Goal: Check status: Check status

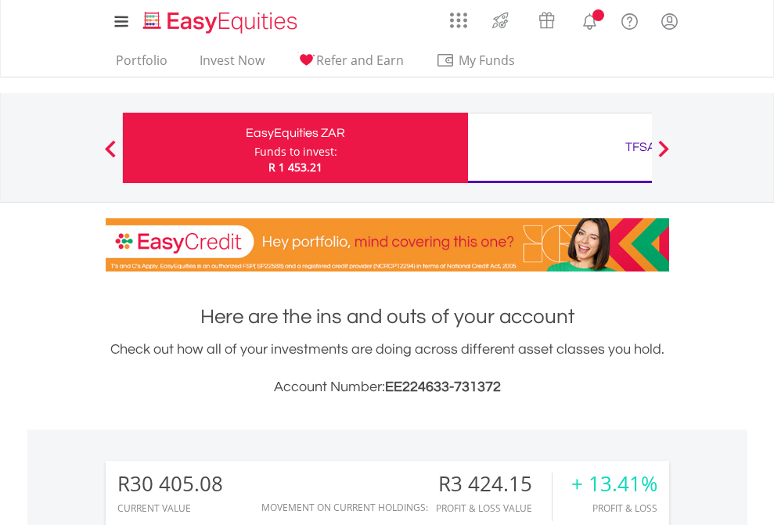
scroll to position [150, 246]
click at [254, 148] on div "Funds to invest:" at bounding box center [295, 152] width 83 height 16
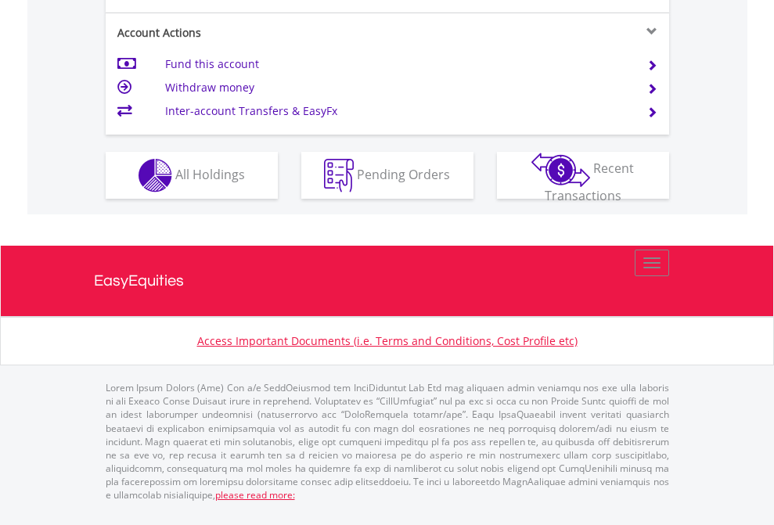
scroll to position [1531, 0]
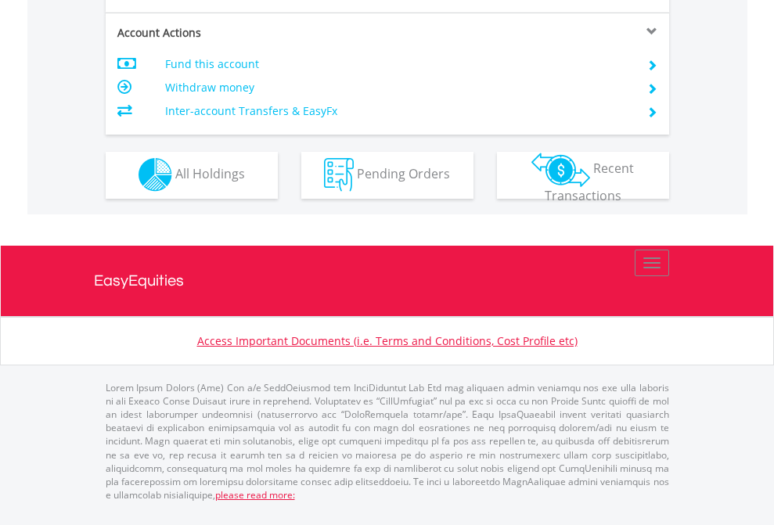
scroll to position [1334, 0]
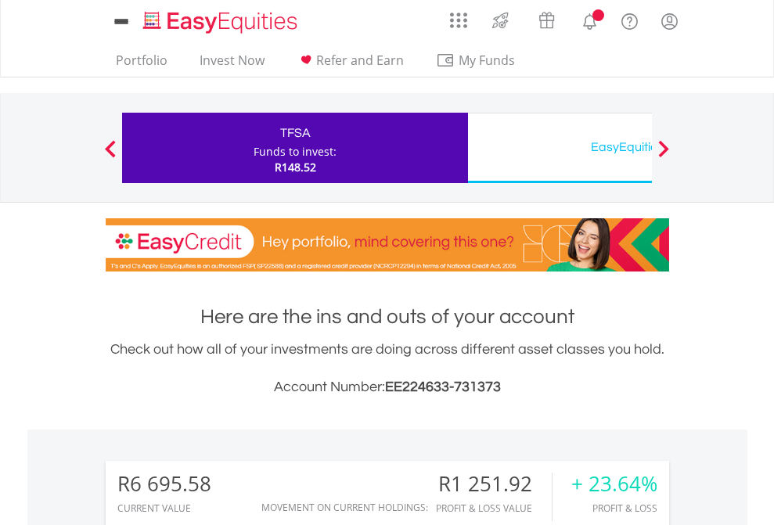
scroll to position [150, 246]
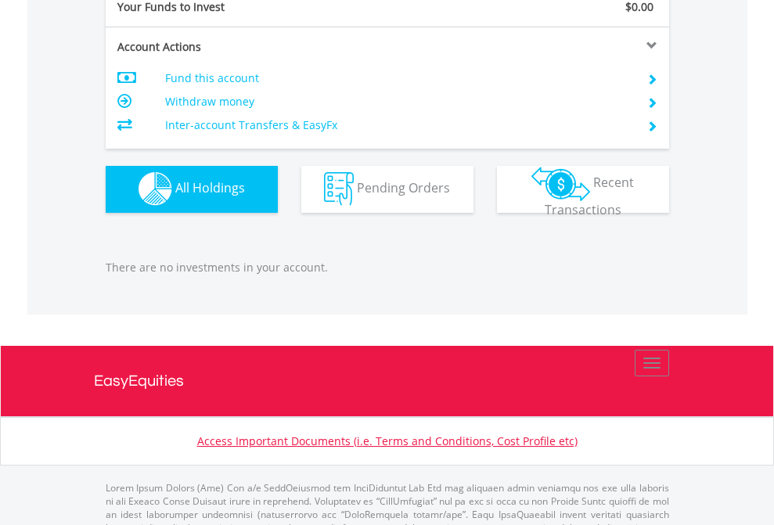
scroll to position [1549, 0]
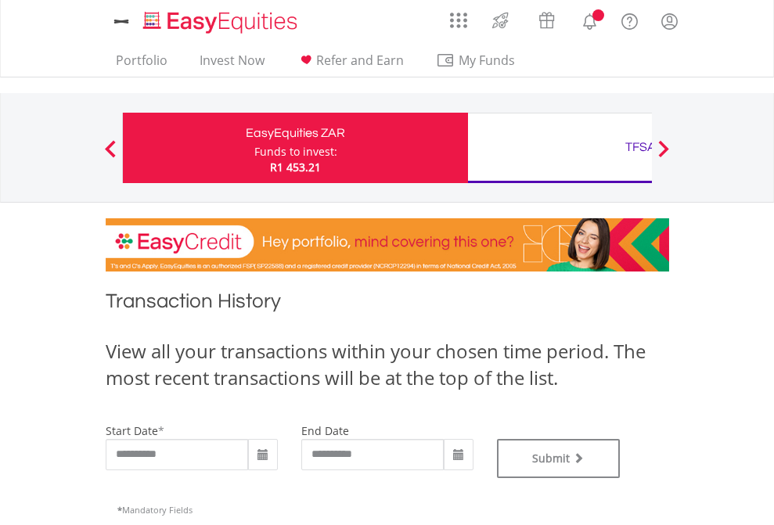
type input "**********"
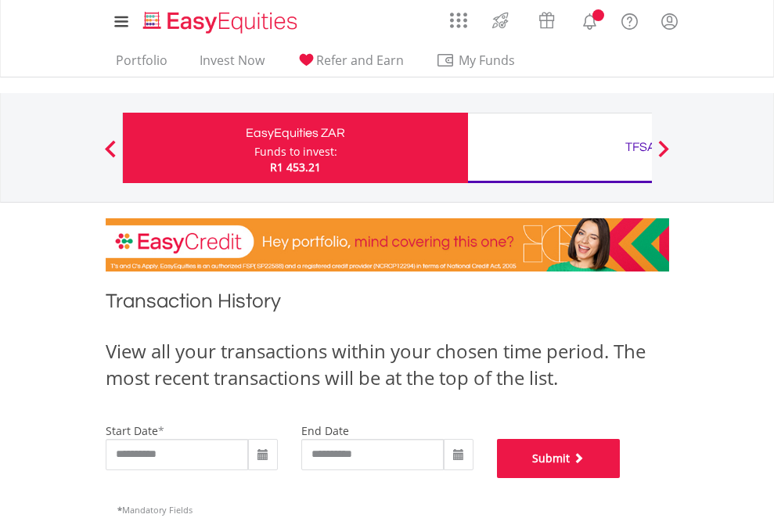
click at [621, 478] on button "Submit" at bounding box center [559, 458] width 124 height 39
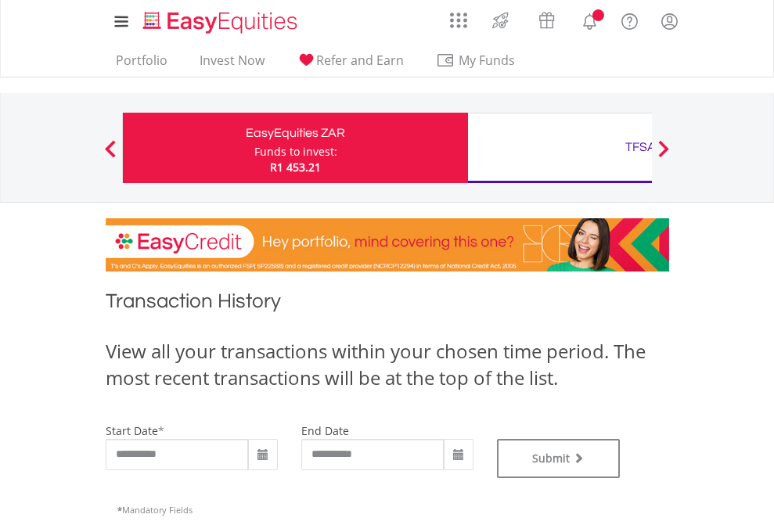
click at [560, 148] on div "TFSA" at bounding box center [640, 147] width 326 height 22
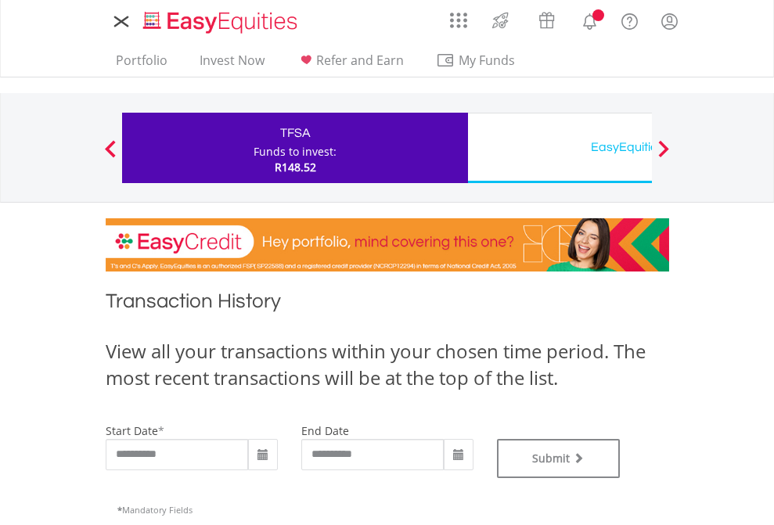
type input "**********"
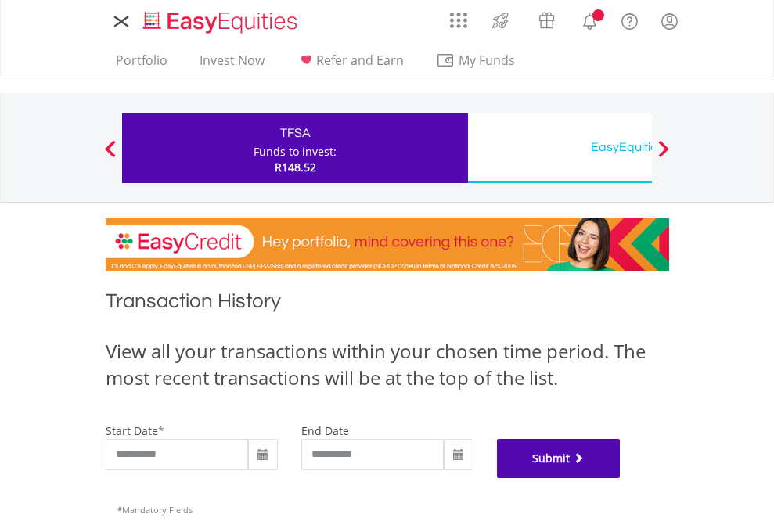
click at [621, 478] on button "Submit" at bounding box center [559, 458] width 124 height 39
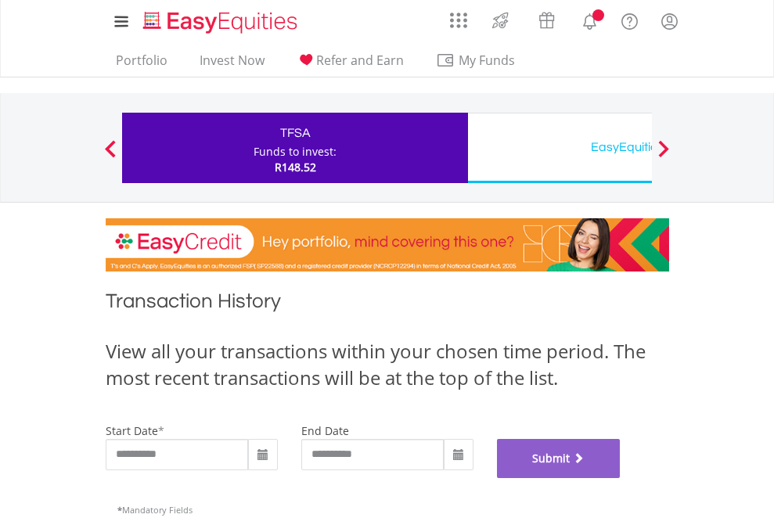
scroll to position [635, 0]
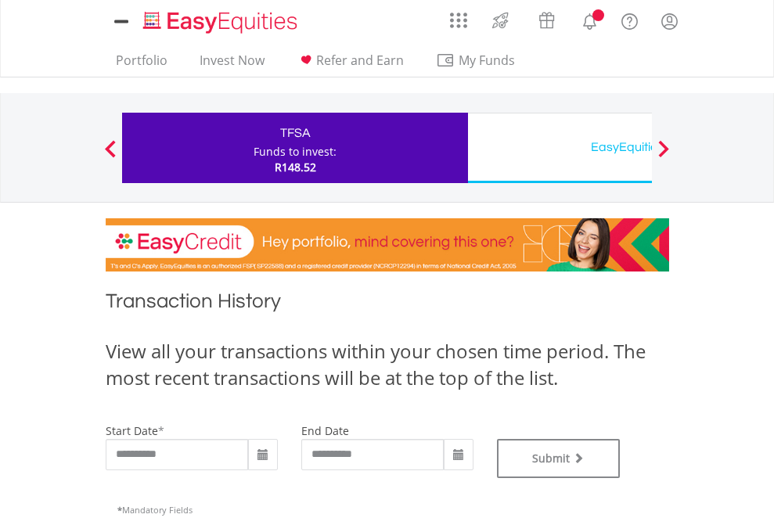
click at [560, 148] on div "EasyEquities USD" at bounding box center [640, 147] width 326 height 22
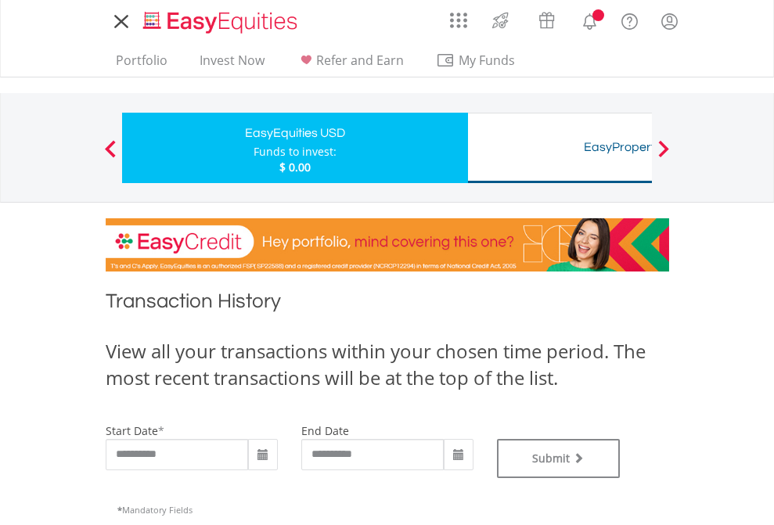
type input "**********"
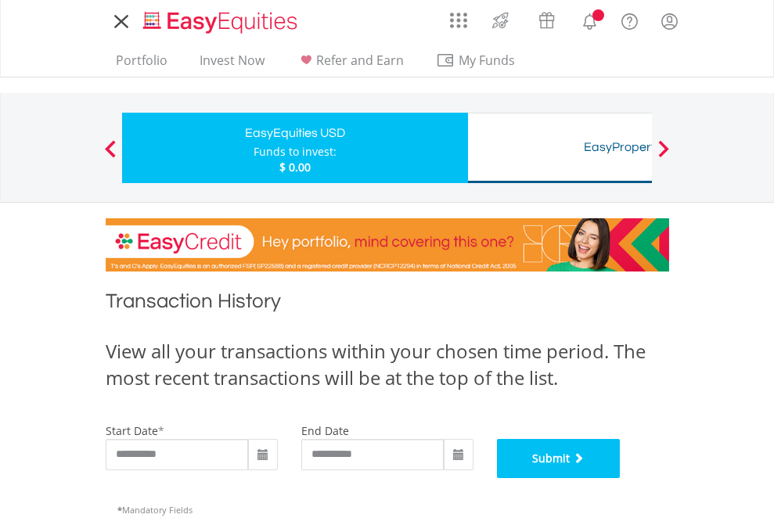
click at [621, 478] on button "Submit" at bounding box center [559, 458] width 124 height 39
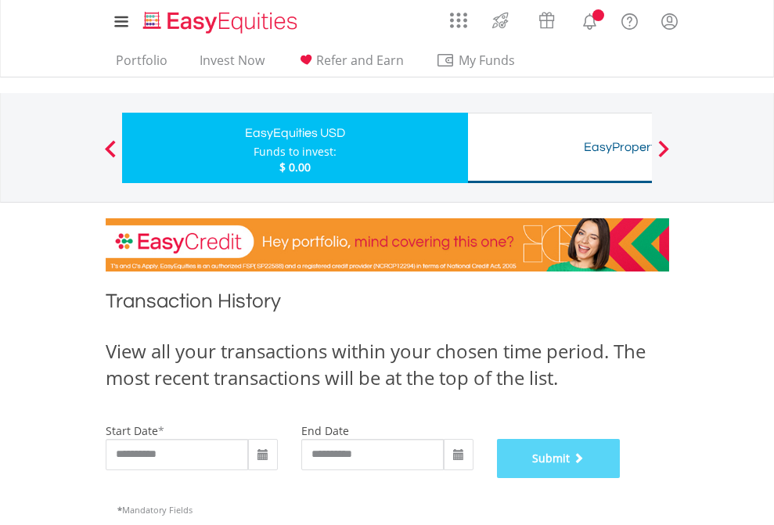
scroll to position [635, 0]
